Goal: Task Accomplishment & Management: Manage account settings

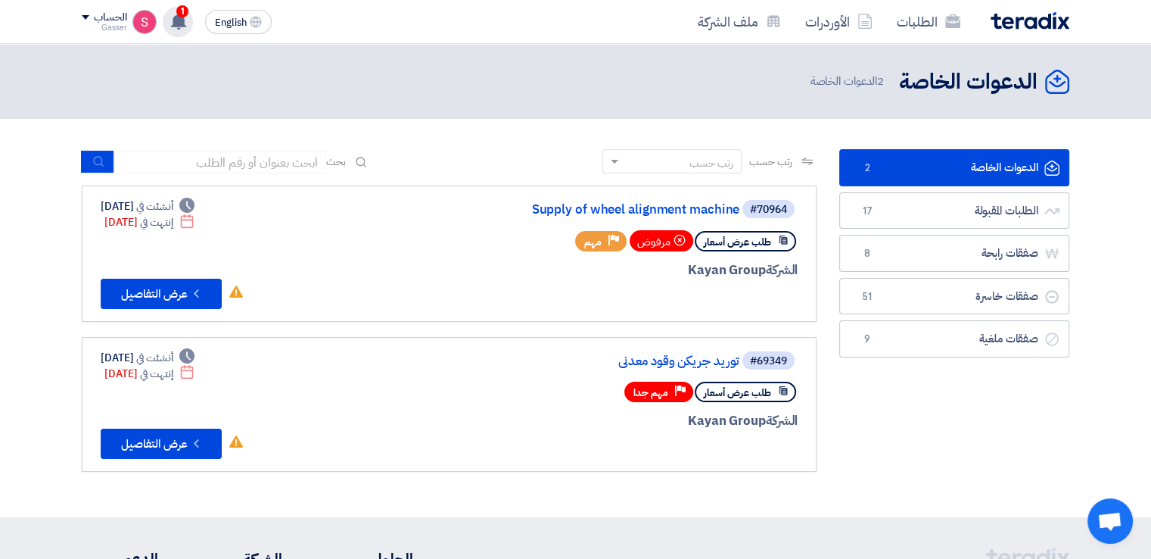
click at [169, 22] on div "1 تم نشر طلب عروض أسعار جديد - شاهد التفاصيل 6 minutes ago تم نشر طلب عروض أسعا…" at bounding box center [178, 22] width 30 height 30
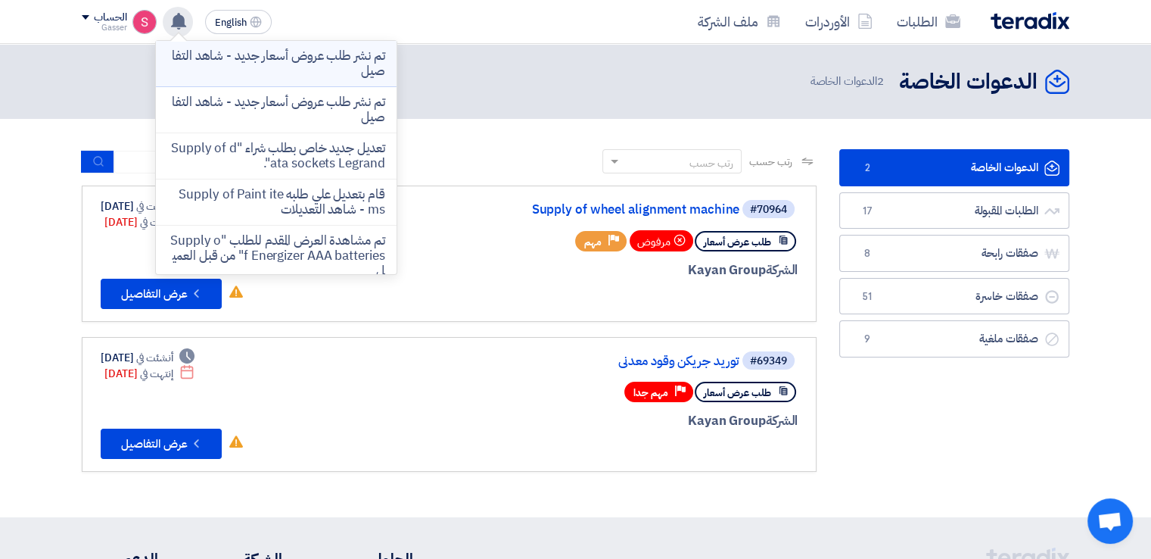
click at [257, 55] on p "تم نشر طلب عروض أسعار جديد - شاهد التفاصيل" at bounding box center [276, 63] width 217 height 30
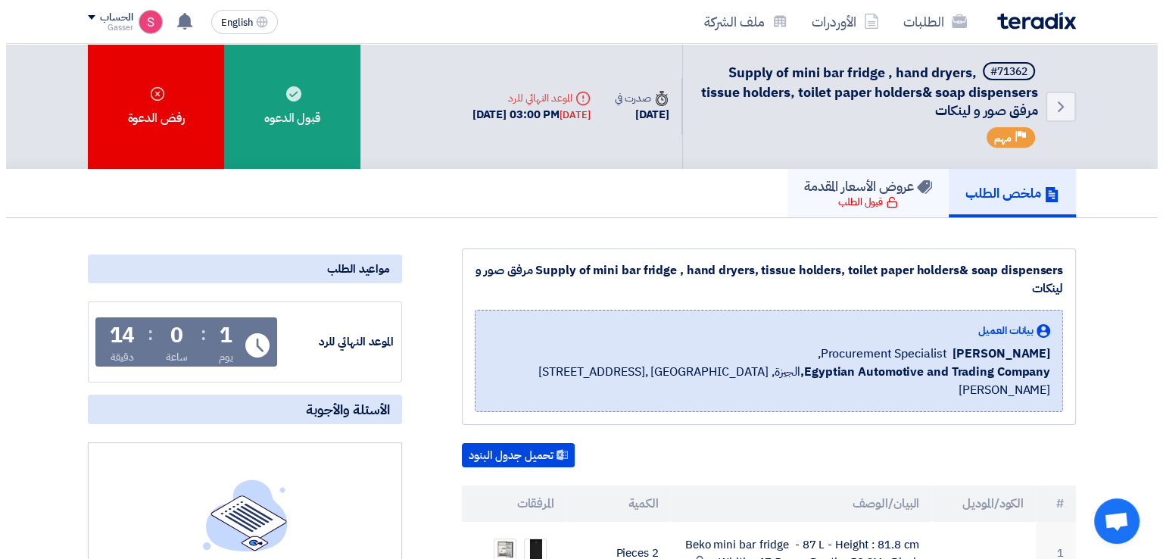
scroll to position [353, 0]
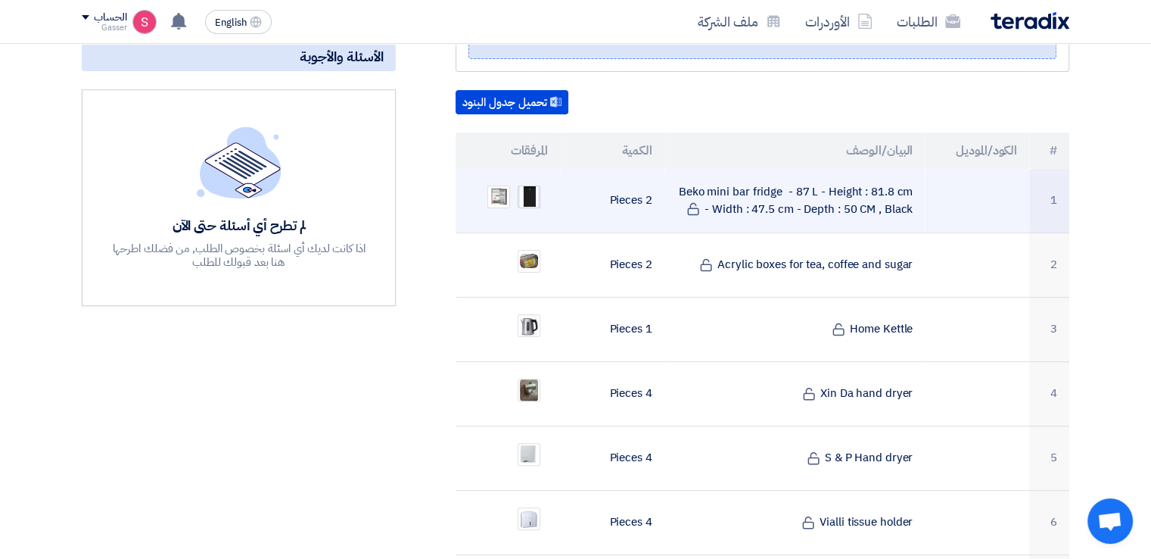
click at [524, 182] on img at bounding box center [529, 197] width 21 height 30
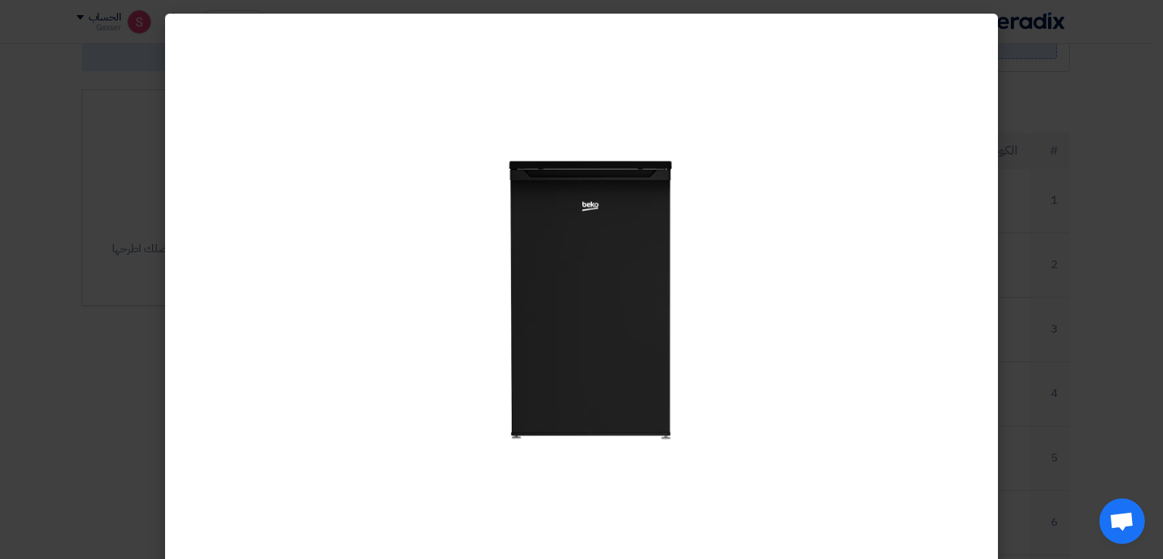
click at [1083, 220] on modal-container at bounding box center [581, 279] width 1163 height 559
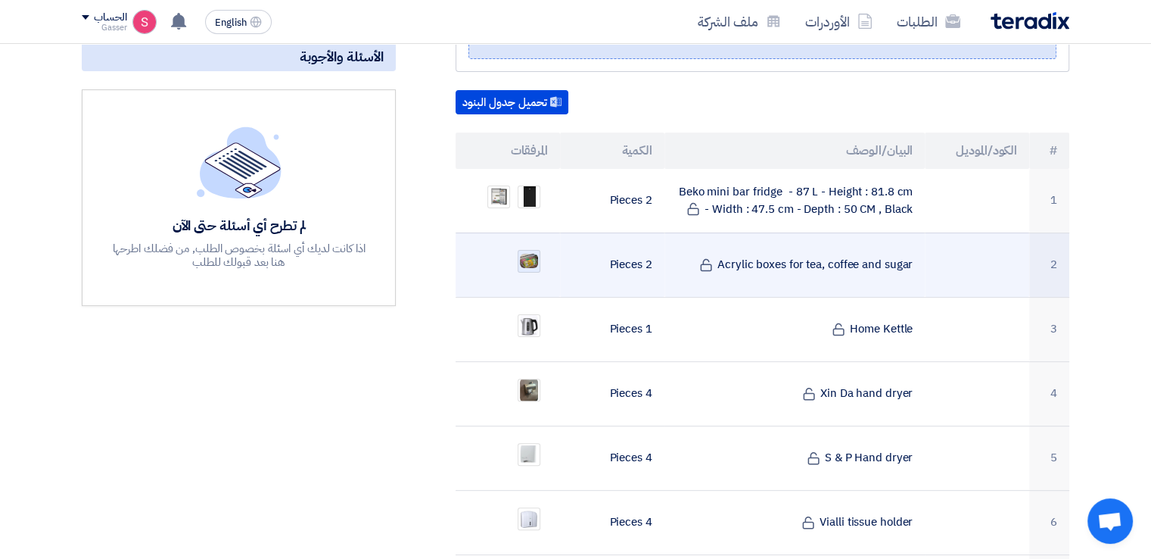
click at [533, 252] on img at bounding box center [529, 261] width 21 height 18
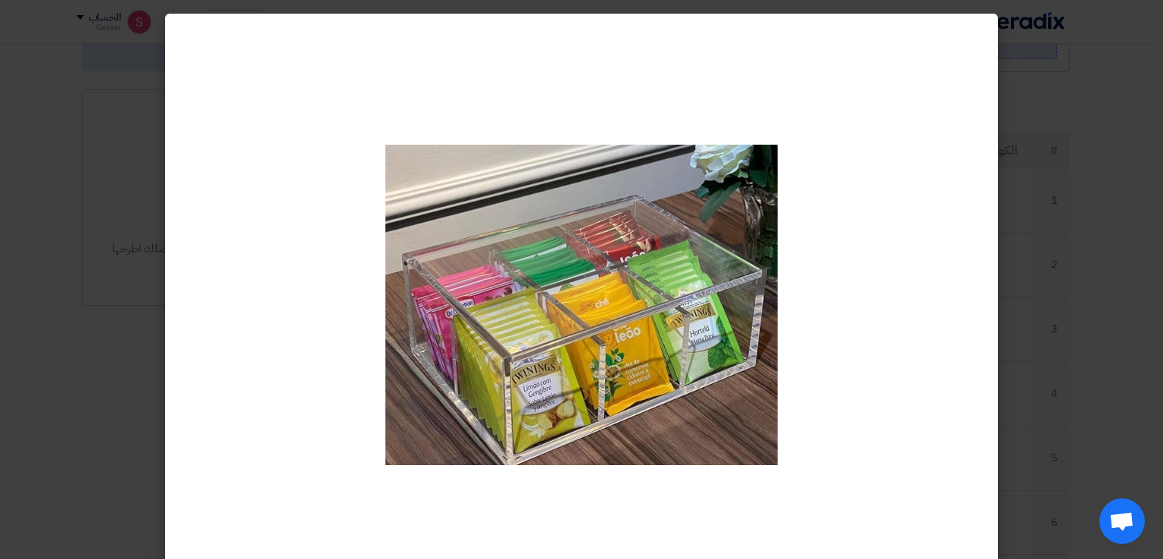
drag, startPoint x: 534, startPoint y: 243, endPoint x: 845, endPoint y: 88, distance: 347.0
click at [1036, 207] on modal-container at bounding box center [581, 279] width 1163 height 559
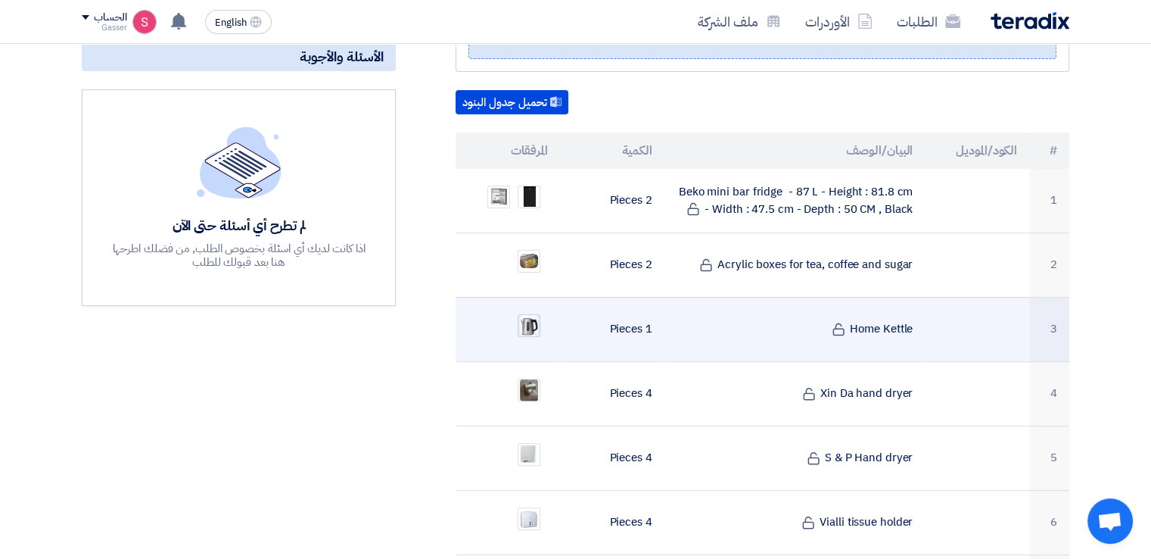
click at [537, 313] on img at bounding box center [529, 325] width 21 height 25
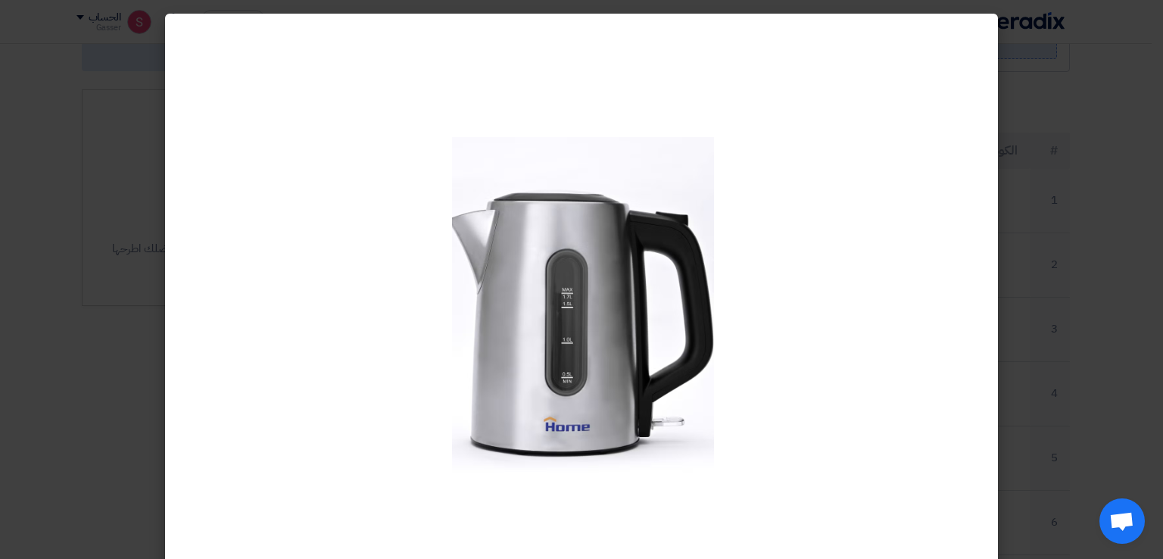
click at [1063, 183] on modal-container at bounding box center [581, 279] width 1163 height 559
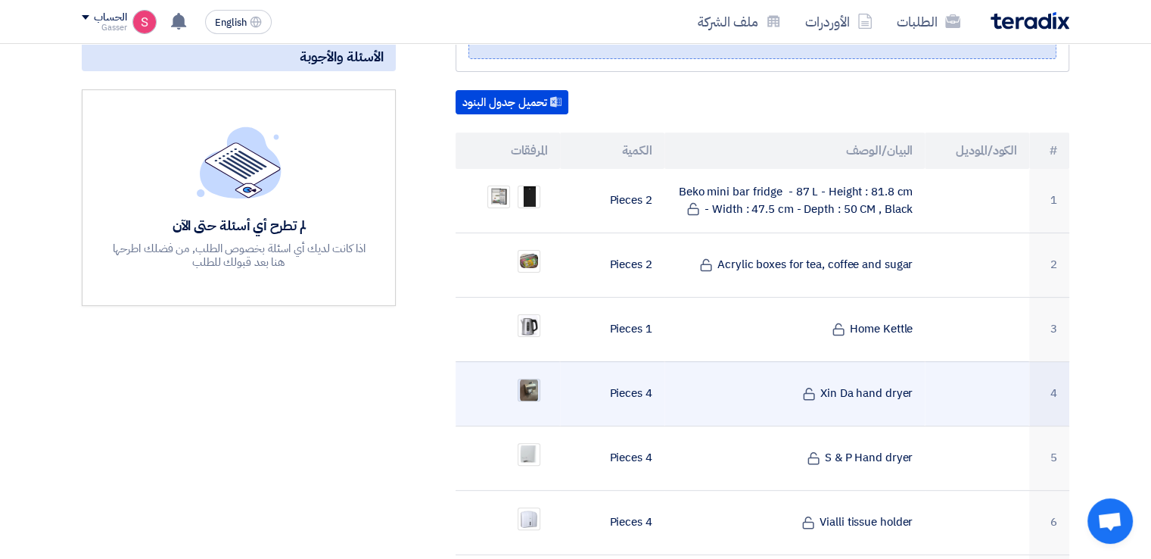
click at [530, 376] on img at bounding box center [529, 389] width 21 height 27
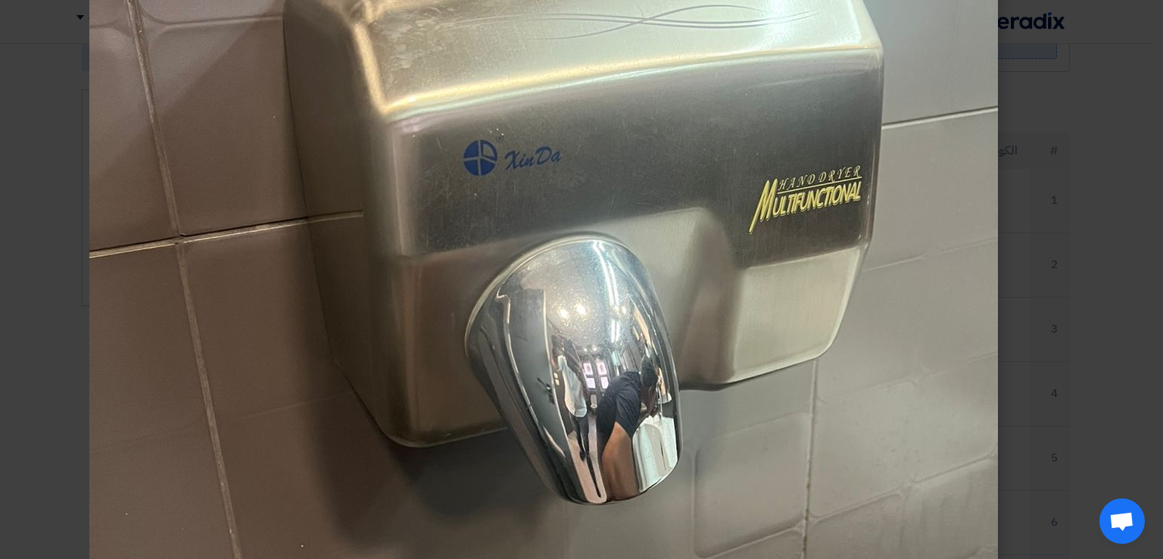
drag, startPoint x: 935, startPoint y: 74, endPoint x: 1048, endPoint y: 48, distance: 116.6
click at [1056, 190] on modal-container at bounding box center [581, 279] width 1163 height 559
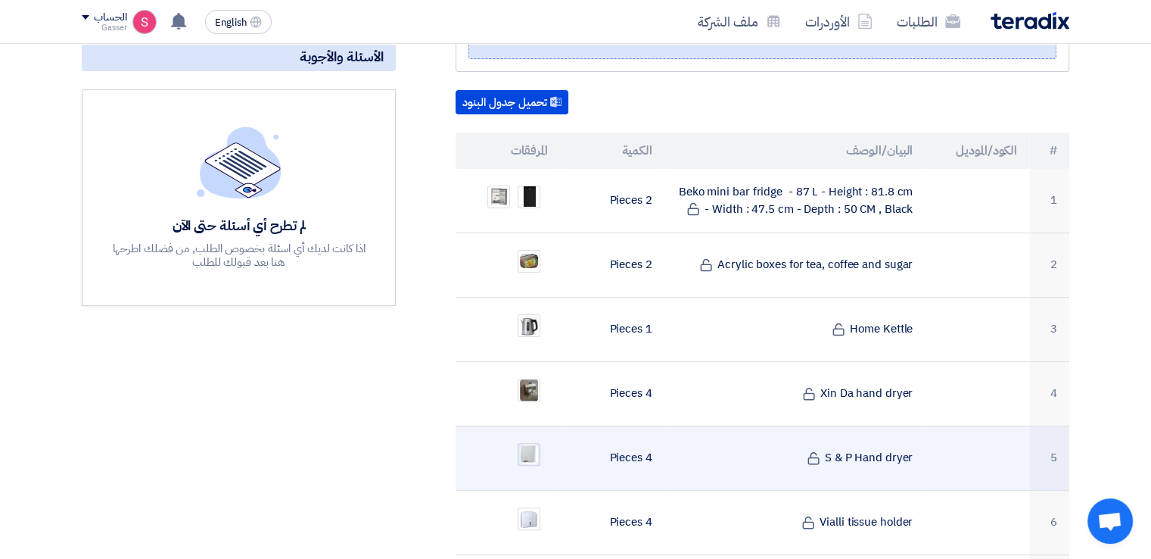
click at [534, 442] on img at bounding box center [529, 453] width 21 height 23
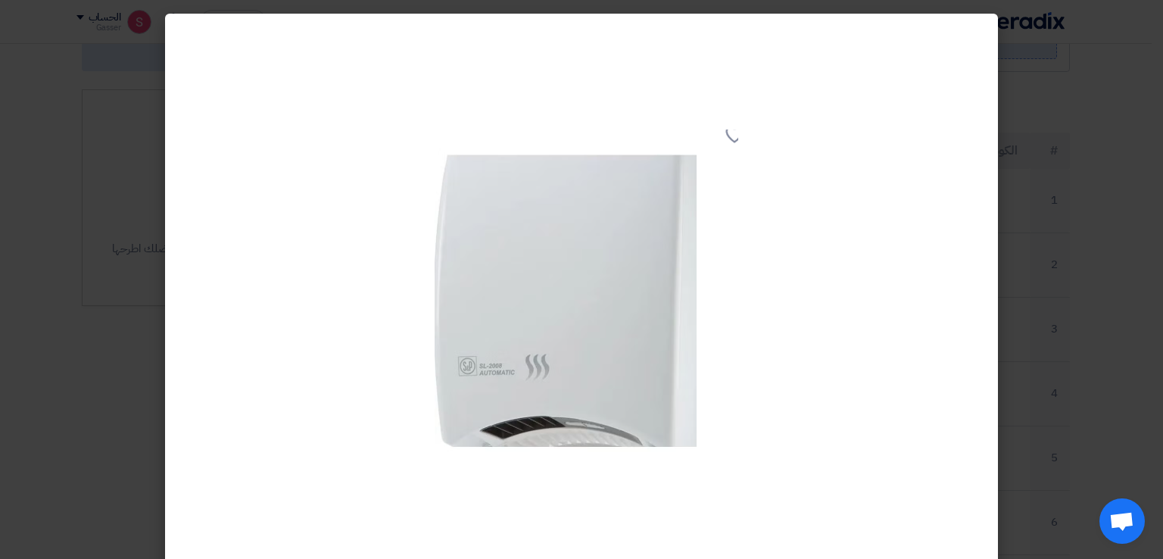
click at [1024, 254] on modal-container at bounding box center [581, 279] width 1163 height 559
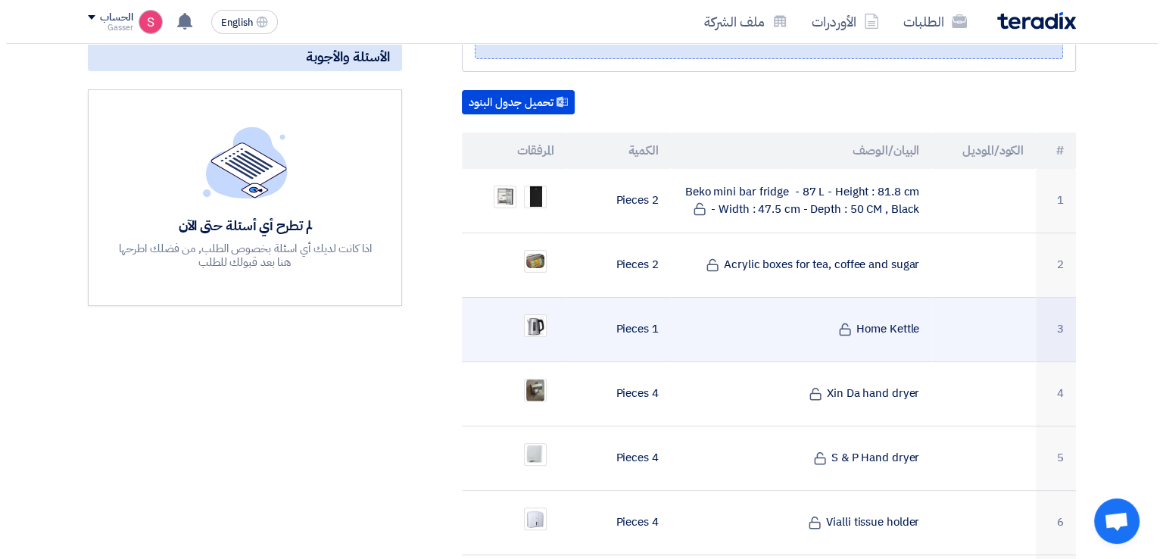
scroll to position [706, 0]
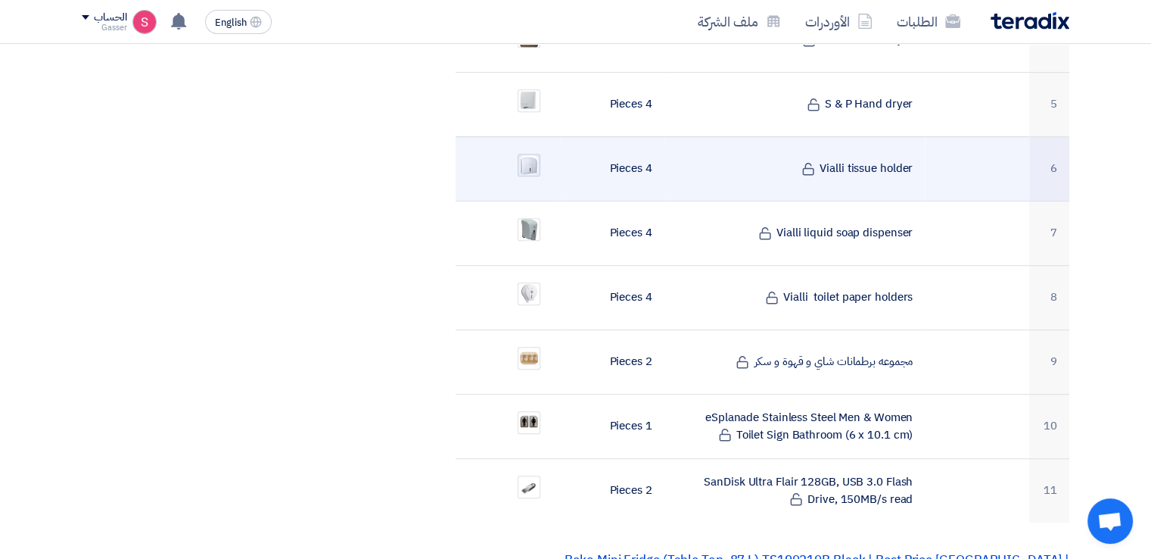
click at [521, 154] on img at bounding box center [529, 164] width 21 height 21
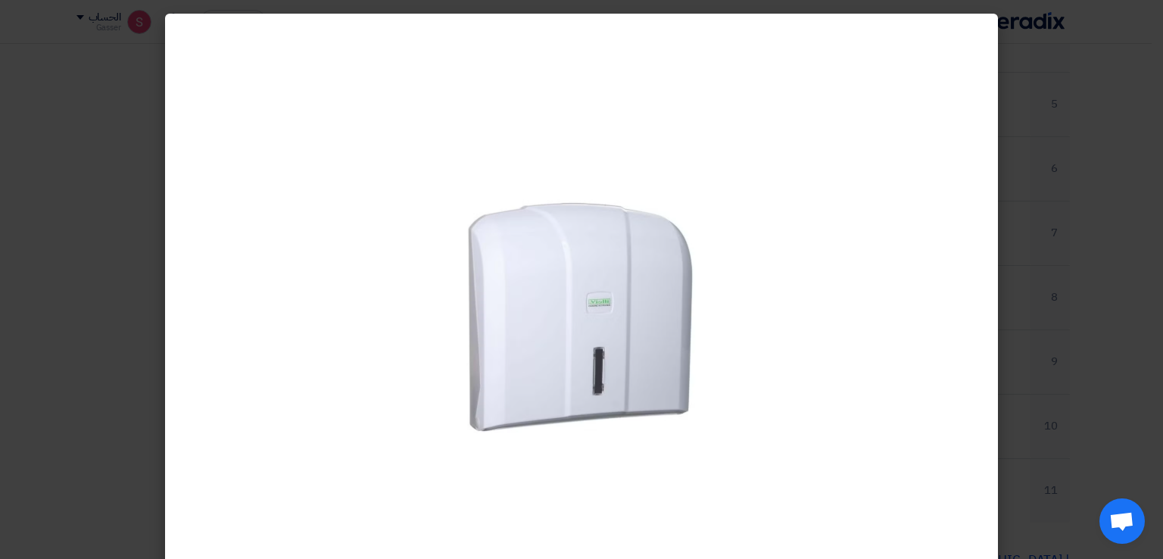
click at [1058, 185] on modal-container at bounding box center [581, 279] width 1163 height 559
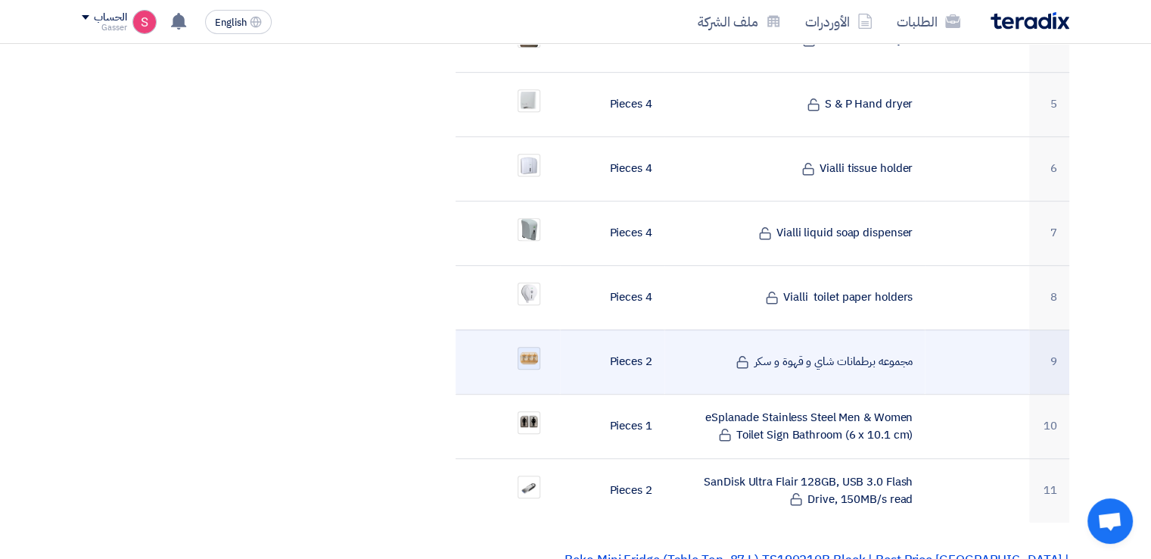
click at [532, 350] on img at bounding box center [529, 357] width 21 height 15
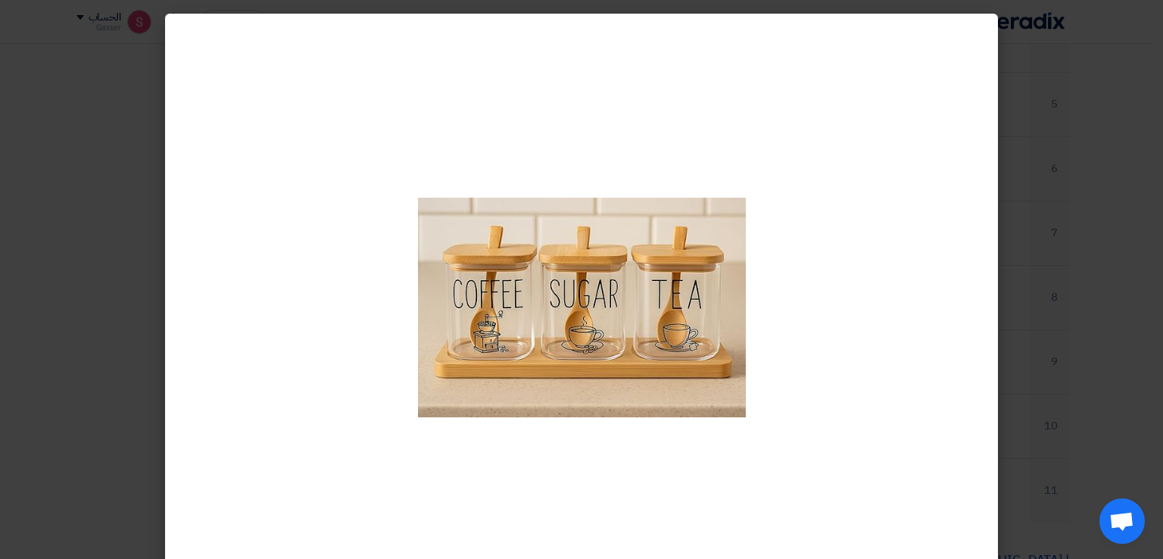
scroll to position [707, 0]
click at [1077, 246] on modal-container at bounding box center [581, 279] width 1163 height 559
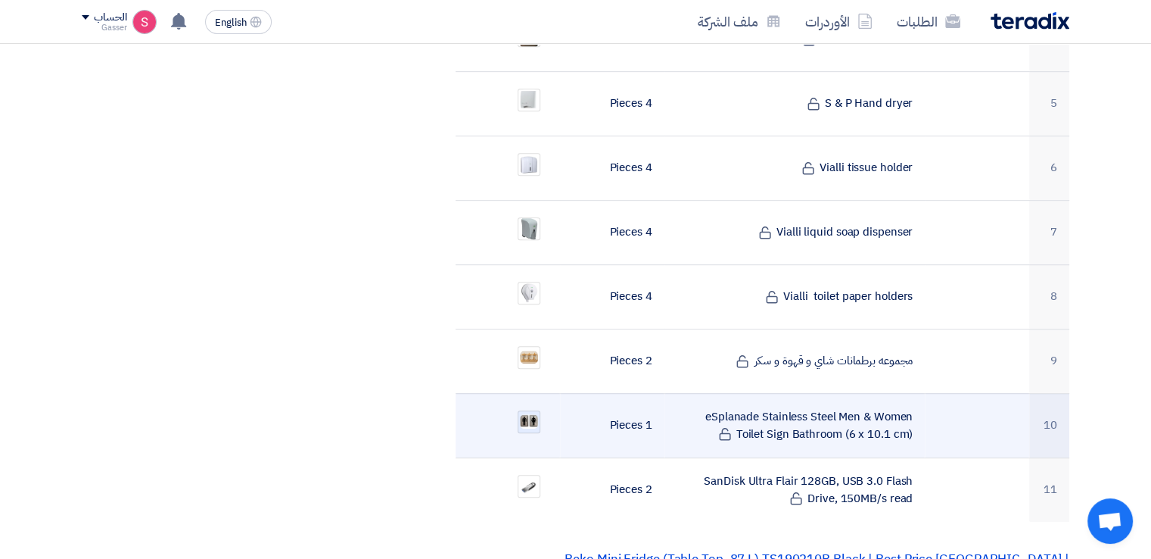
click at [521, 413] on img at bounding box center [529, 421] width 21 height 17
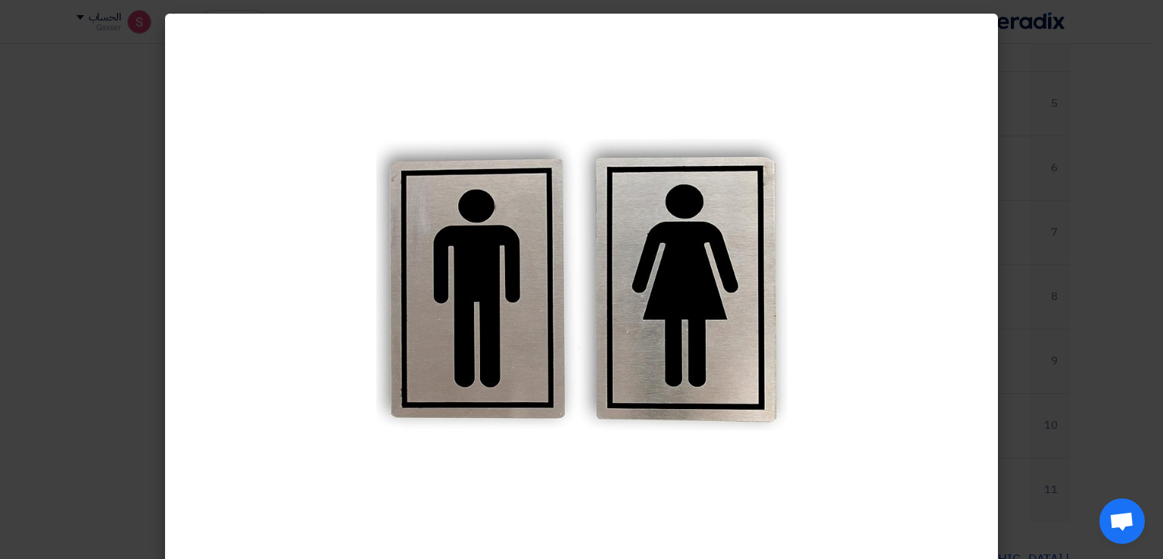
scroll to position [51, 0]
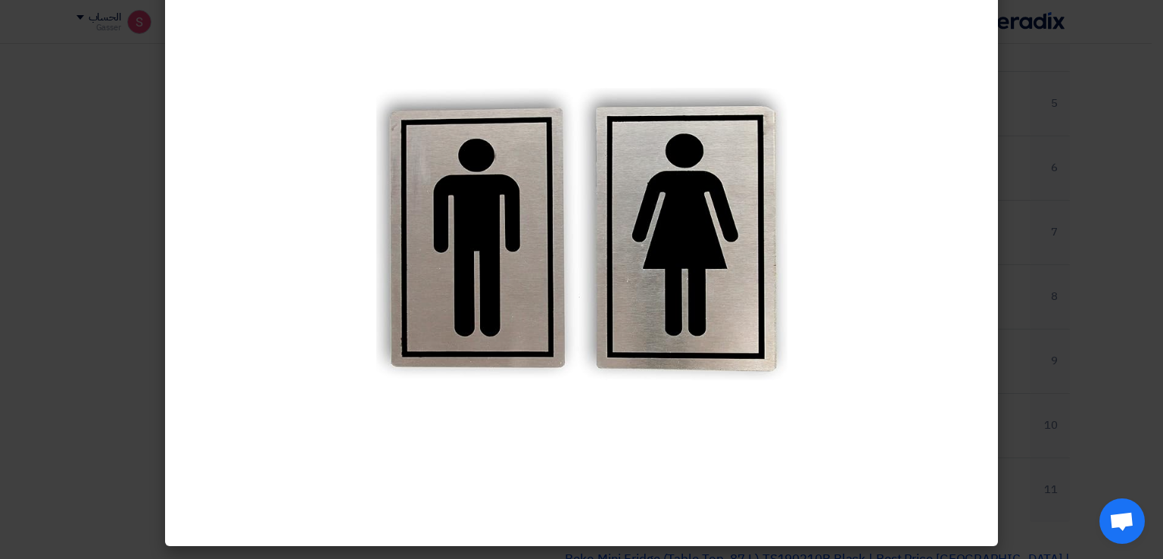
click at [1045, 249] on modal-container at bounding box center [581, 279] width 1163 height 559
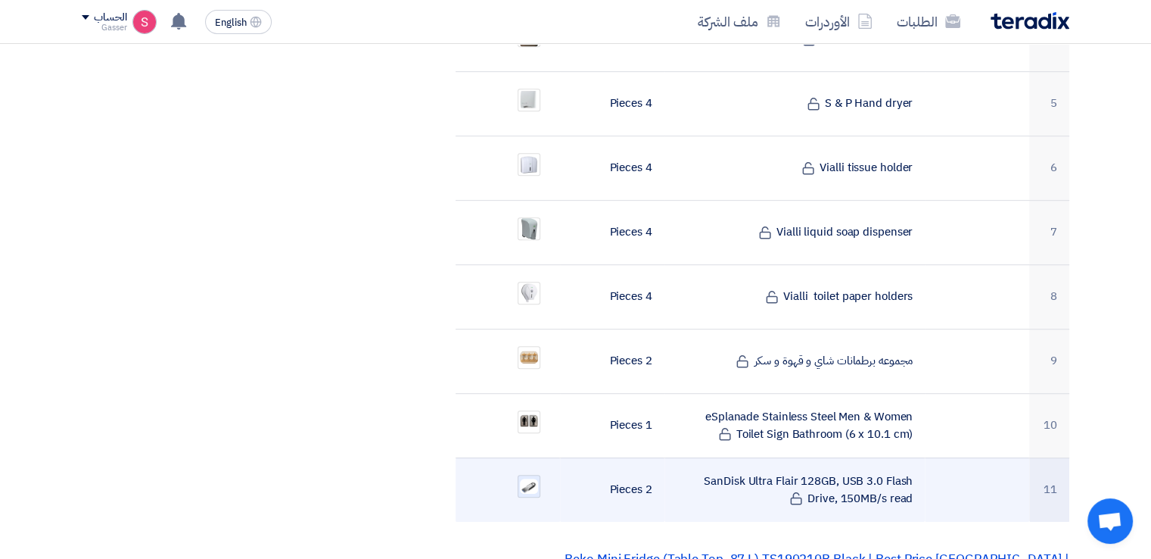
click at [527, 477] on img at bounding box center [529, 486] width 21 height 18
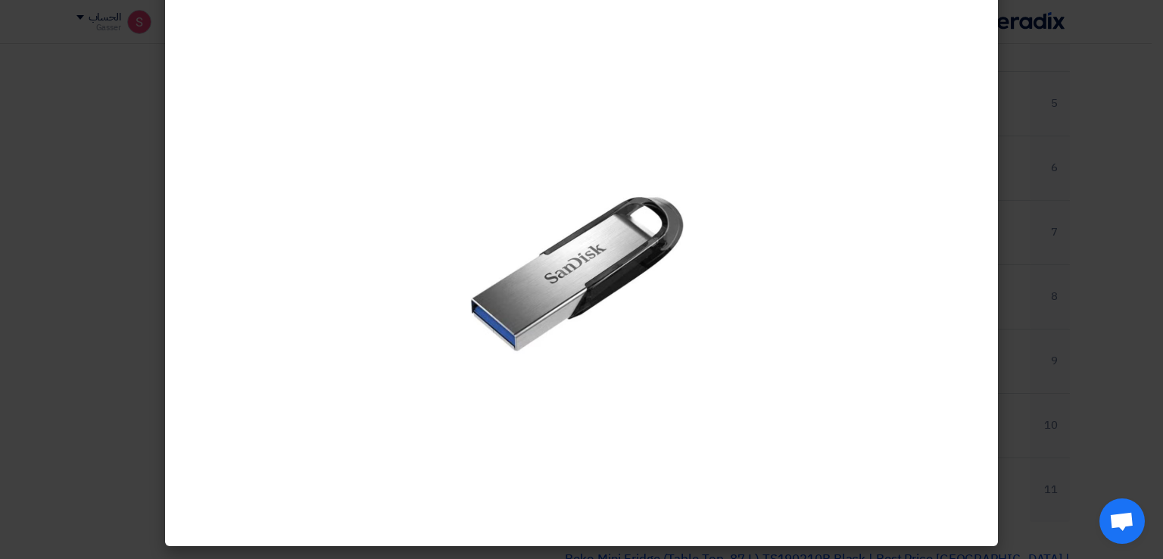
click at [1056, 232] on modal-container at bounding box center [581, 279] width 1163 height 559
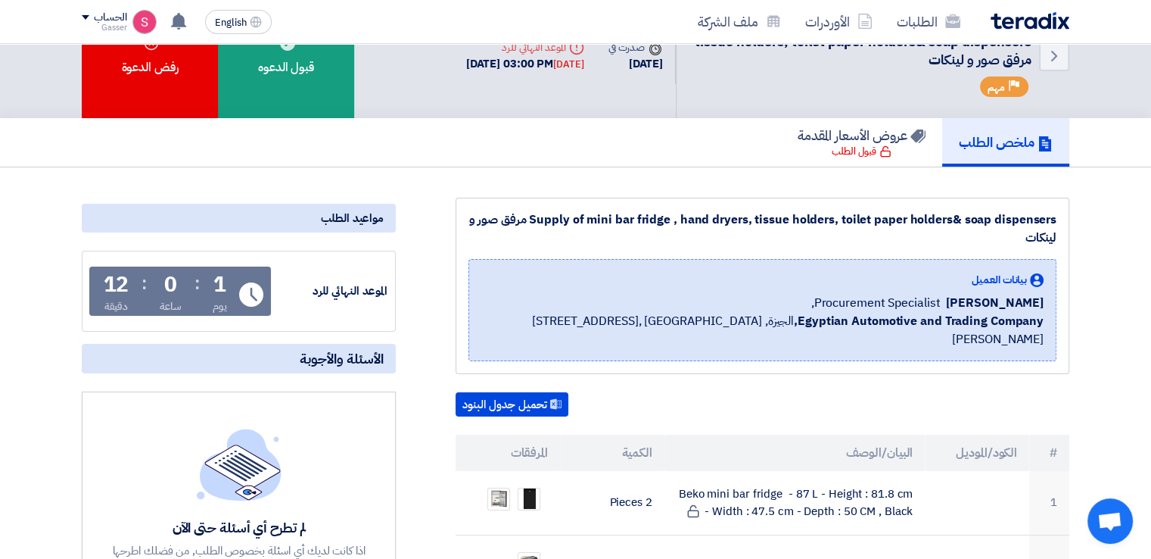
scroll to position [0, 0]
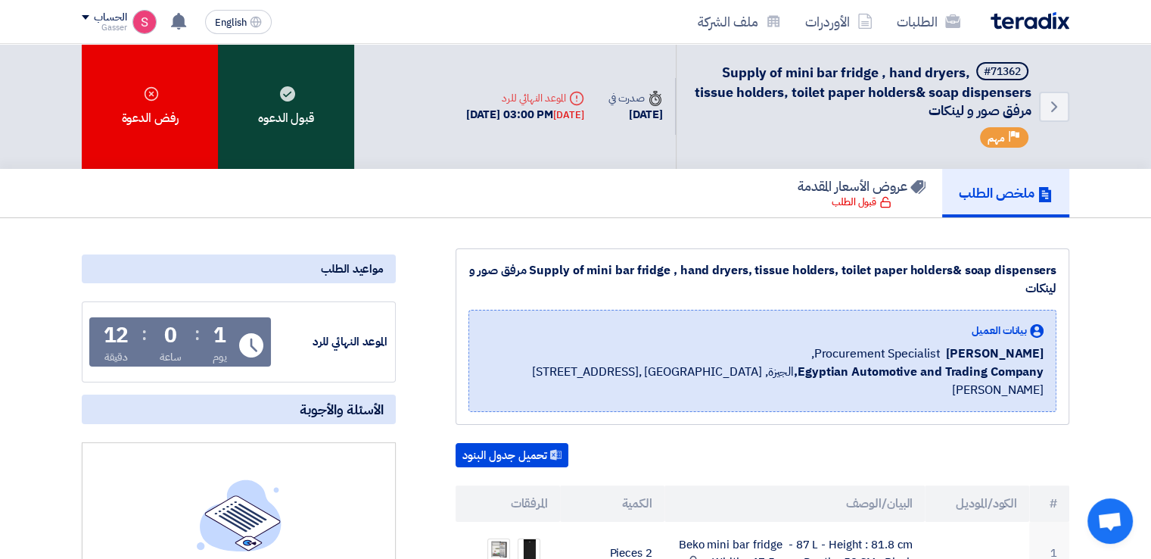
click at [295, 89] on div "قبول الدعوه" at bounding box center [286, 106] width 136 height 125
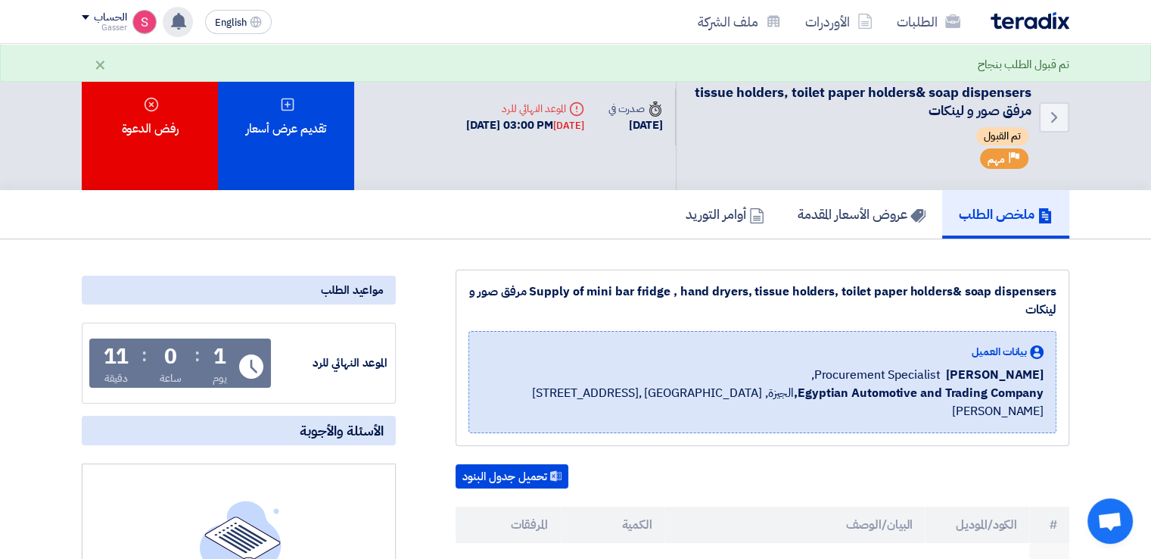
click at [169, 25] on div "تم نشر طلب عروض أسعار جديد - شاهد التفاصيل 9 minutes ago تم نشر طلب عروض أسعار …" at bounding box center [178, 22] width 30 height 30
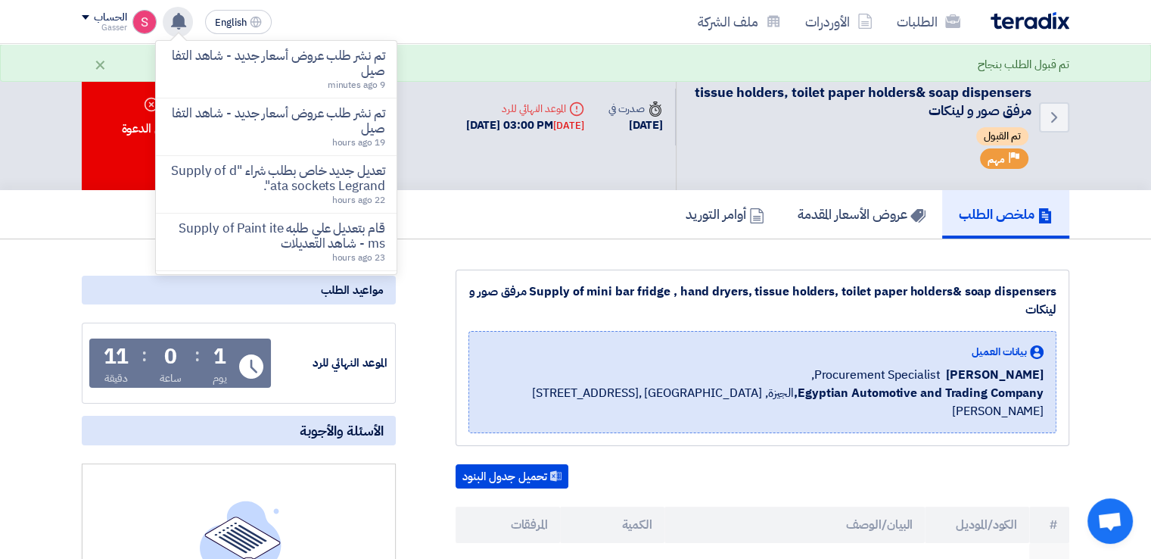
click at [182, 23] on use at bounding box center [178, 21] width 15 height 17
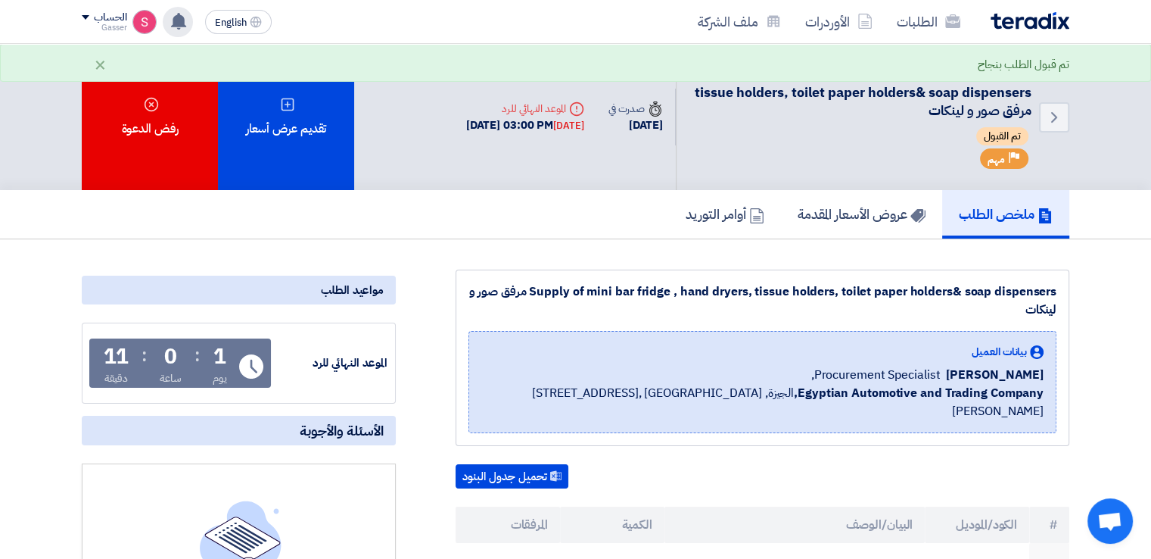
click at [182, 23] on use at bounding box center [178, 21] width 15 height 17
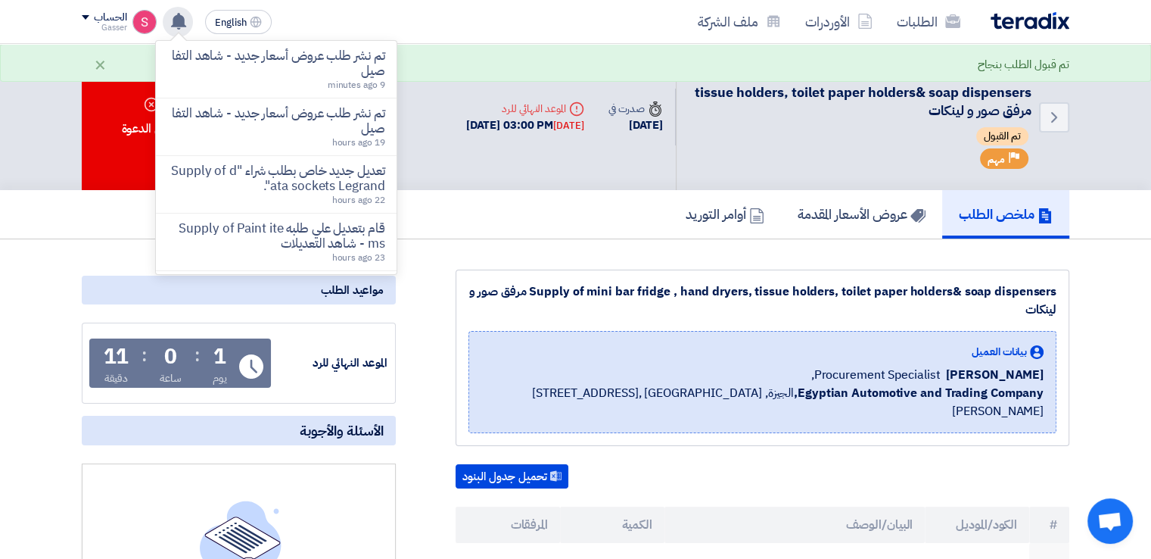
click at [182, 23] on use at bounding box center [178, 21] width 15 height 17
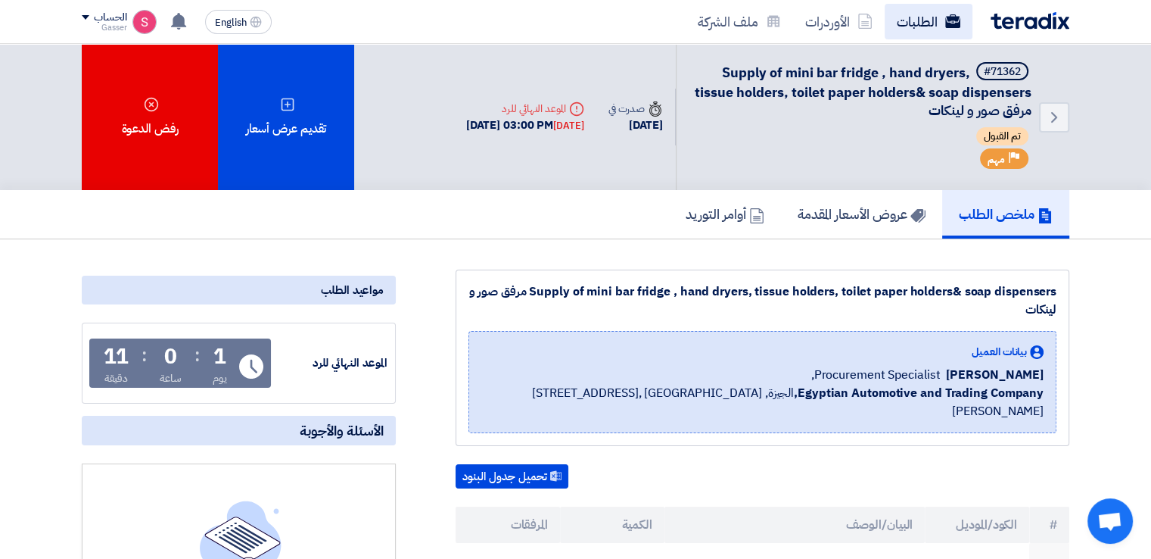
click at [894, 37] on link "الطلبات" at bounding box center [929, 22] width 88 height 36
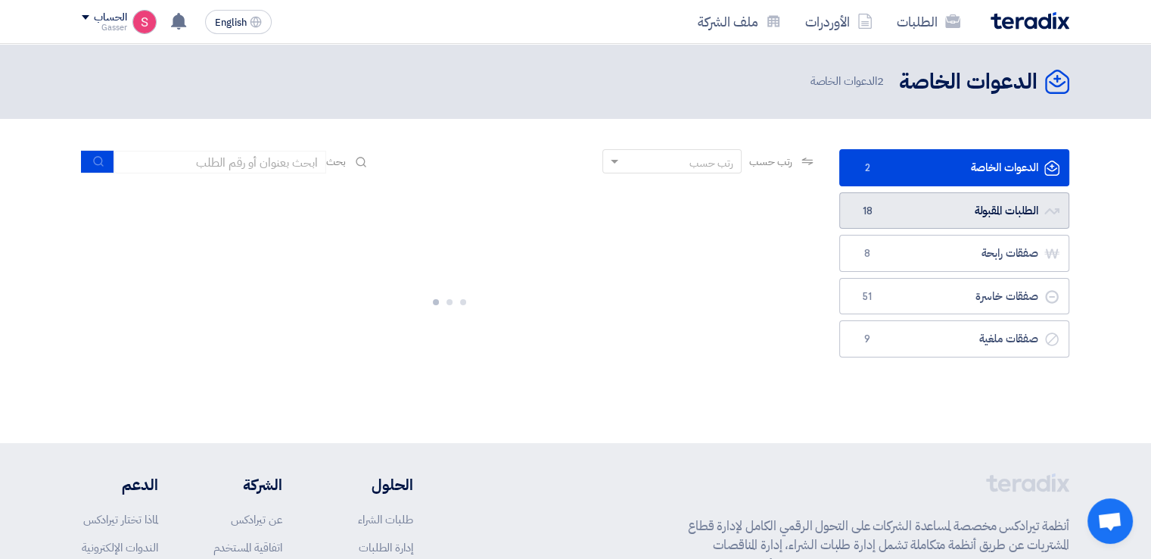
click at [927, 201] on link "الطلبات المقبولة الطلبات المقبولة 18" at bounding box center [955, 210] width 230 height 37
